Goal: Ask a question

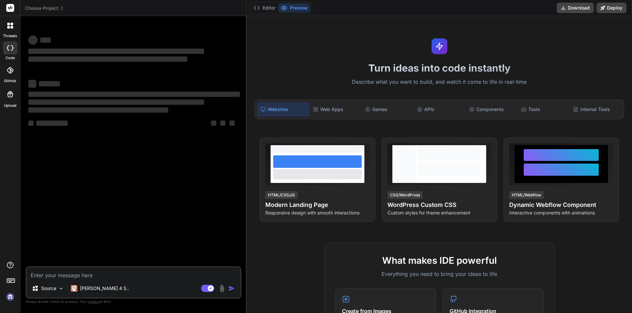
type textarea "x"
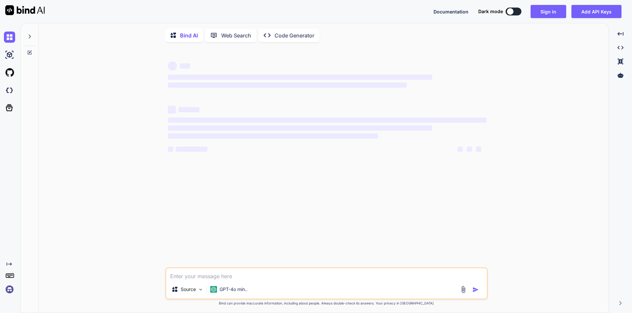
scroll to position [3, 0]
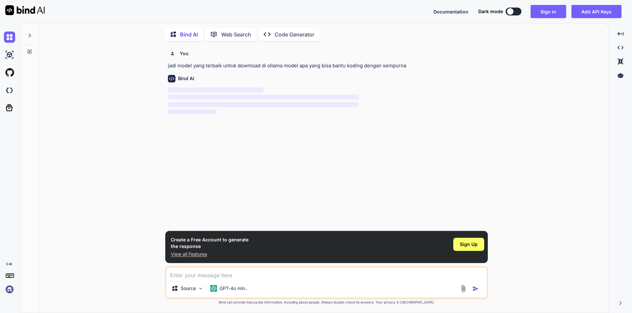
type textarea "x"
click at [236, 276] on textarea at bounding box center [326, 274] width 320 height 12
type textarea "jadi model yang terbaik untuk download di ollama model apa yang bisa bantu kodi…"
type textarea "x"
type textarea "jadi model yang terbaik untuk download di ollama model apa yang bisa bantu kodi…"
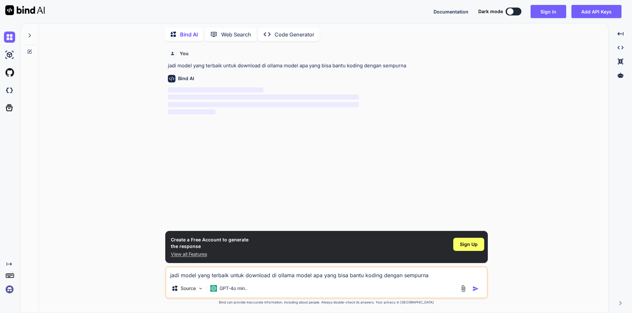
click at [474, 288] on img "button" at bounding box center [475, 289] width 7 height 7
click at [222, 287] on p "GPT-4o min.." at bounding box center [233, 289] width 28 height 7
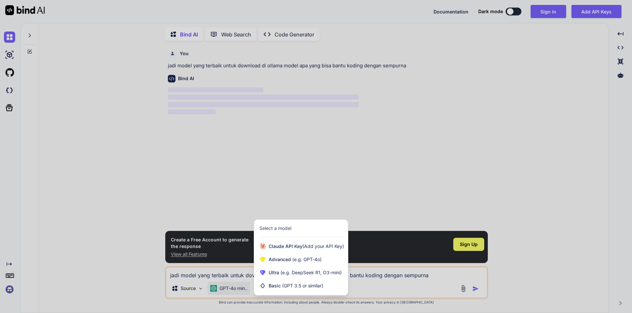
click at [387, 286] on div at bounding box center [316, 156] width 632 height 313
type textarea "x"
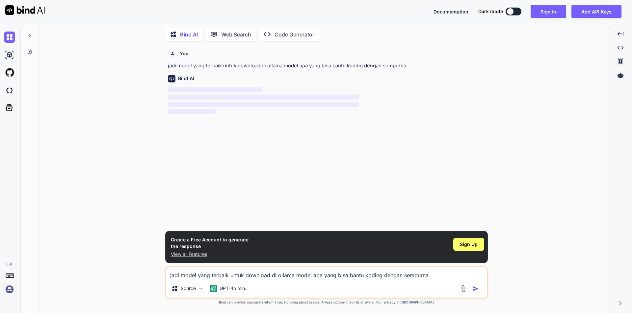
click at [474, 288] on img "button" at bounding box center [475, 289] width 7 height 7
